Goal: Complete application form

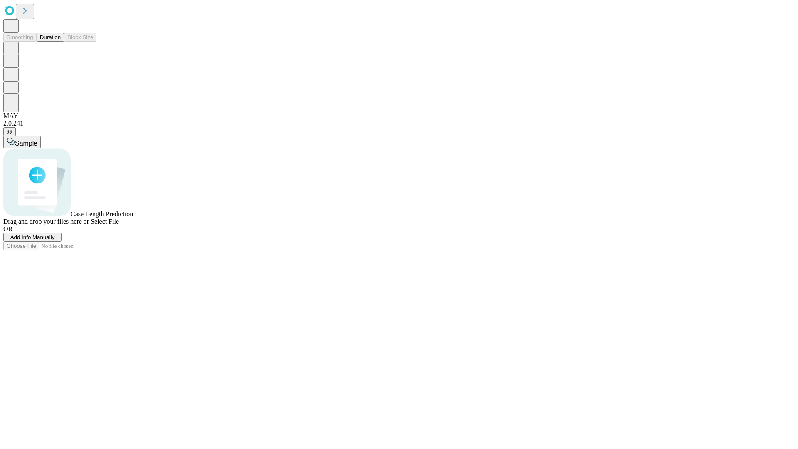
click at [55, 240] on span "Add Info Manually" at bounding box center [32, 237] width 44 height 6
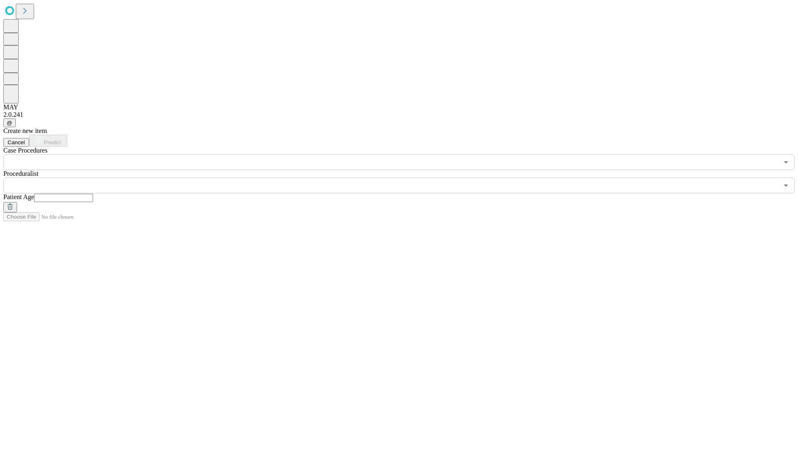
click at [93, 194] on input "text" at bounding box center [63, 198] width 59 height 8
type input "**"
click at [405, 178] on input "text" at bounding box center [390, 186] width 775 height 16
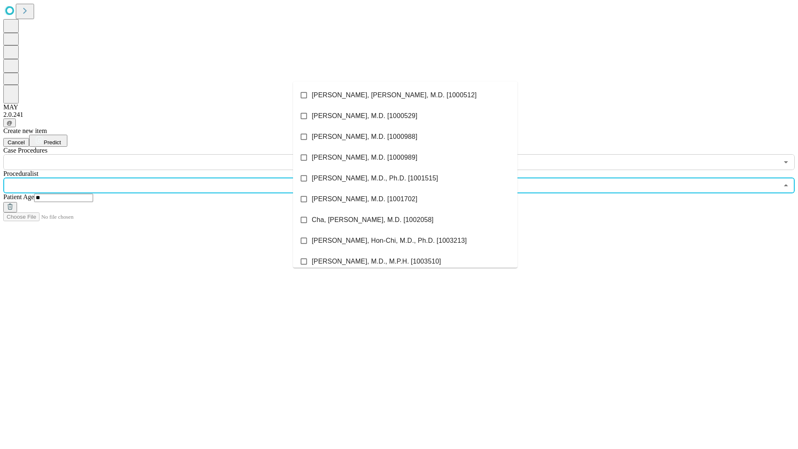
click at [405, 95] on li "[PERSON_NAME], [PERSON_NAME], M.D. [1000512]" at bounding box center [405, 95] width 225 height 21
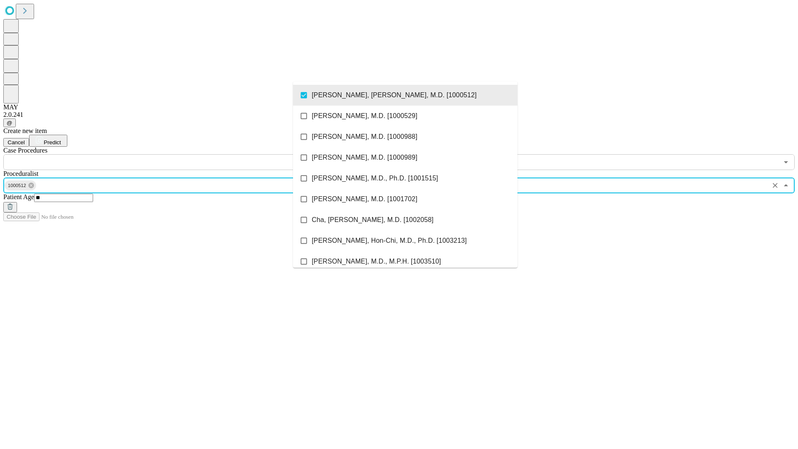
click at [175, 154] on input "text" at bounding box center [390, 162] width 775 height 16
